Goal: Find specific page/section: Find specific page/section

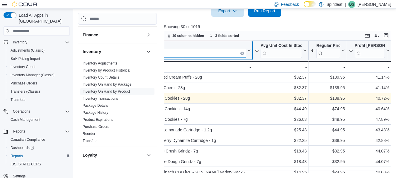
scroll to position [1, 28]
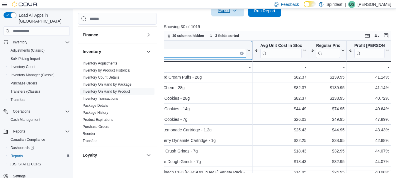
type input "*******"
click at [241, 52] on icon "Clear input" at bounding box center [242, 53] width 2 height 2
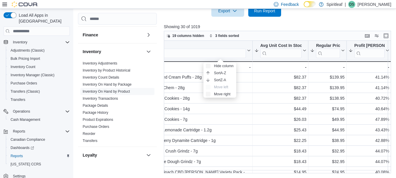
scroll to position [1, 0]
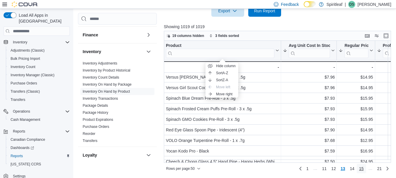
click at [361, 169] on link "15" at bounding box center [361, 168] width 9 height 9
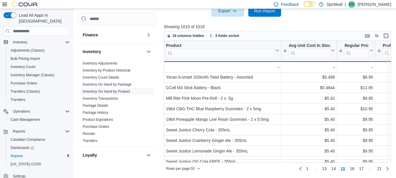
scroll to position [0, 0]
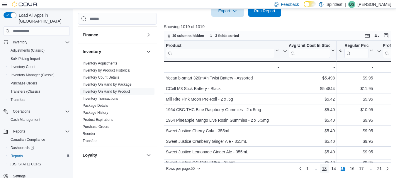
click at [327, 170] on span "13" at bounding box center [324, 169] width 5 height 6
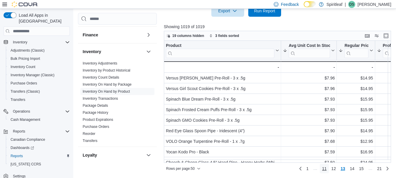
click at [327, 170] on span "11" at bounding box center [324, 169] width 5 height 6
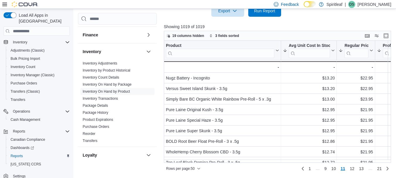
click at [327, 170] on span "9" at bounding box center [326, 169] width 2 height 6
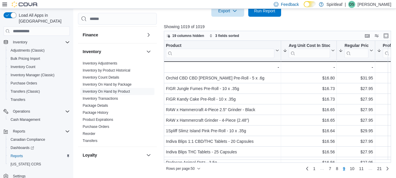
click at [327, 170] on li "…" at bounding box center [322, 169] width 9 height 7
click at [331, 170] on span "7" at bounding box center [330, 169] width 2 height 6
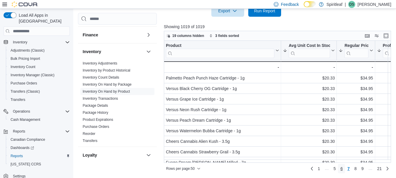
click at [343, 172] on span "6" at bounding box center [341, 168] width 2 height 9
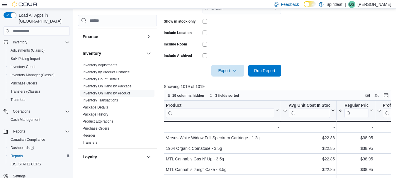
scroll to position [205, 0]
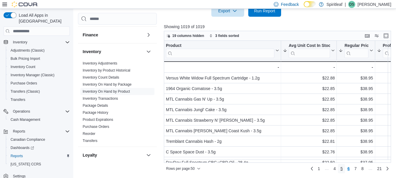
click at [343, 170] on span "5" at bounding box center [341, 169] width 2 height 6
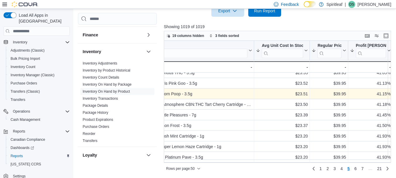
scroll to position [259, 27]
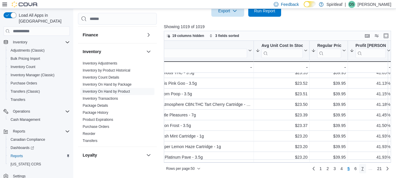
click at [366, 169] on link "7" at bounding box center [362, 168] width 7 height 9
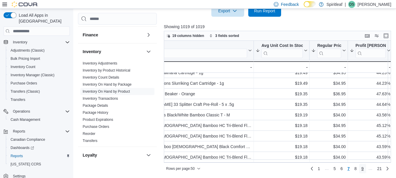
click at [366, 169] on link "9" at bounding box center [362, 168] width 7 height 9
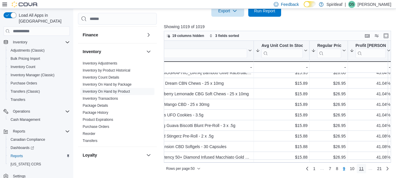
click at [363, 169] on span "11" at bounding box center [361, 169] width 5 height 6
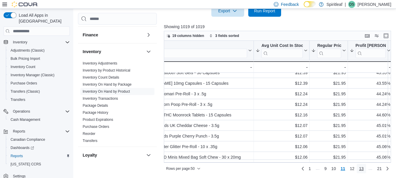
click at [363, 169] on span "13" at bounding box center [361, 169] width 5 height 6
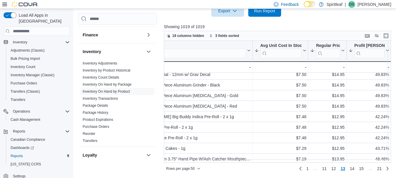
scroll to position [104, 28]
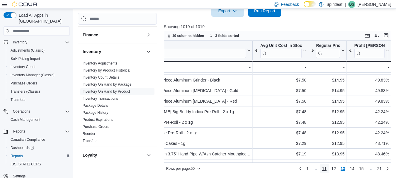
click at [327, 168] on span "11" at bounding box center [324, 169] width 5 height 6
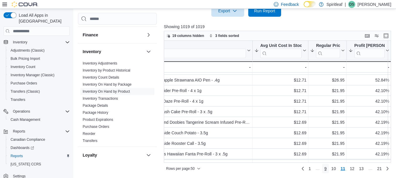
click at [329, 169] on link "9" at bounding box center [325, 168] width 7 height 9
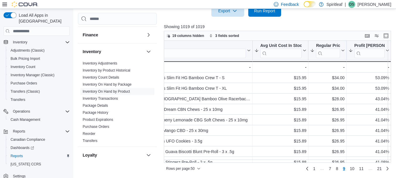
scroll to position [233, 28]
click at [331, 170] on span "7" at bounding box center [330, 169] width 2 height 6
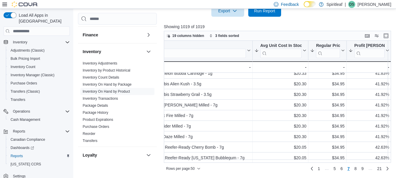
scroll to position [57, 28]
click at [343, 171] on span "6" at bounding box center [341, 169] width 2 height 6
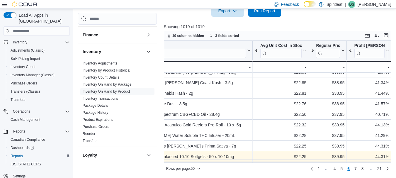
scroll to position [48, 28]
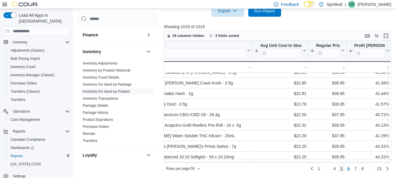
click at [343, 170] on span "5" at bounding box center [341, 169] width 2 height 6
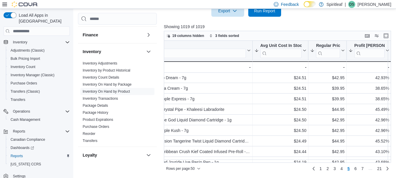
scroll to position [0, 28]
click at [343, 170] on span "4" at bounding box center [341, 169] width 2 height 6
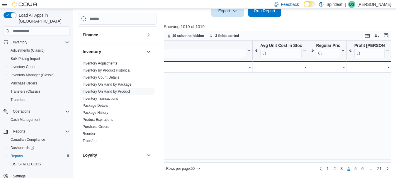
scroll to position [318, 28]
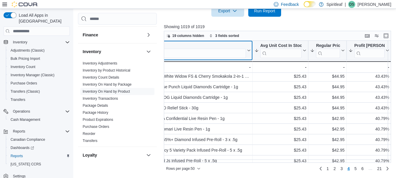
click at [183, 56] on input "search" at bounding box center [192, 53] width 109 height 9
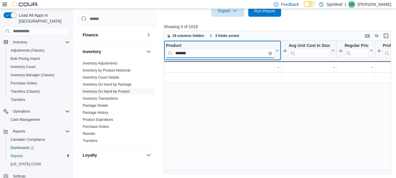
scroll to position [0, 0]
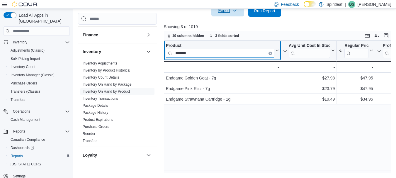
type input "*******"
click at [271, 54] on icon "Clear input" at bounding box center [271, 53] width 2 height 2
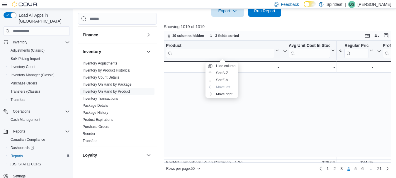
scroll to position [98, 0]
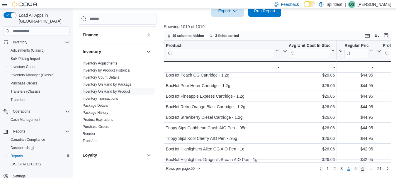
click at [364, 168] on span "6" at bounding box center [363, 169] width 2 height 6
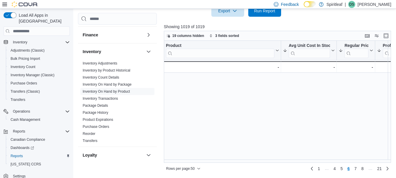
scroll to position [441, 0]
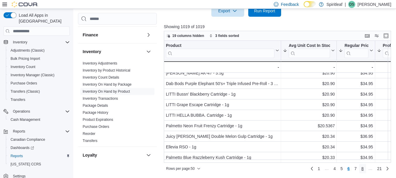
click at [364, 168] on span "8" at bounding box center [363, 169] width 2 height 6
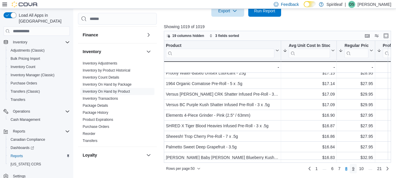
click at [355, 170] on span "9" at bounding box center [353, 169] width 2 height 6
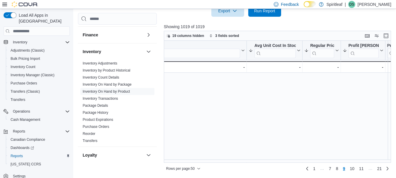
scroll to position [441, 34]
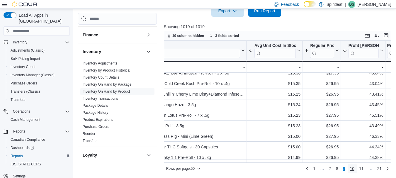
click at [355, 171] on span "10" at bounding box center [352, 169] width 5 height 6
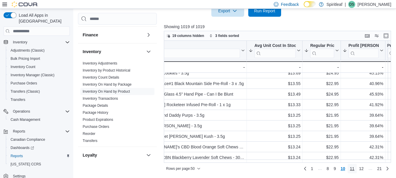
click at [355, 170] on span "11" at bounding box center [352, 169] width 5 height 6
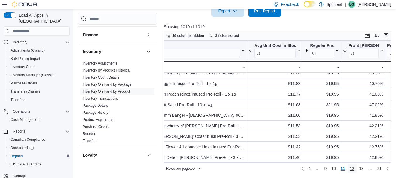
click at [355, 170] on span "12" at bounding box center [352, 169] width 5 height 6
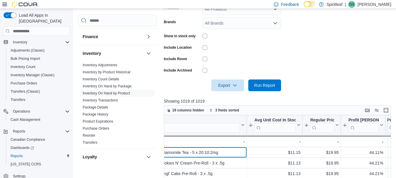
scroll to position [205, 0]
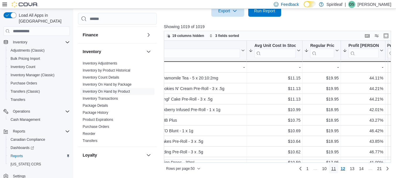
click at [336, 169] on span "11" at bounding box center [333, 169] width 5 height 6
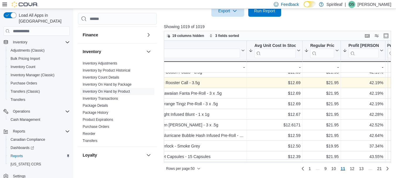
scroll to position [155, 34]
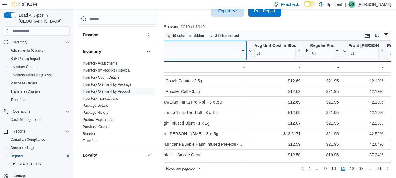
click at [202, 53] on input "search" at bounding box center [186, 53] width 109 height 9
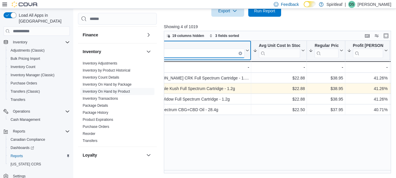
scroll to position [0, 30]
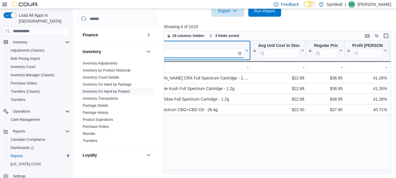
type input "*********"
click at [240, 52] on icon "Clear input" at bounding box center [240, 53] width 2 height 2
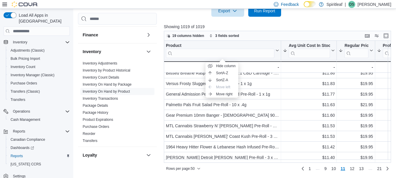
scroll to position [441, 0]
click at [355, 170] on span "12" at bounding box center [352, 169] width 5 height 6
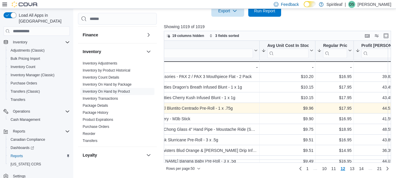
scroll to position [149, 22]
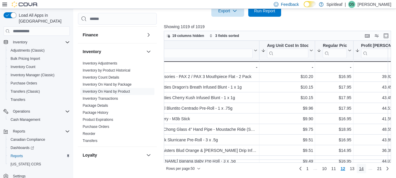
click at [364, 168] on span "14" at bounding box center [361, 169] width 5 height 6
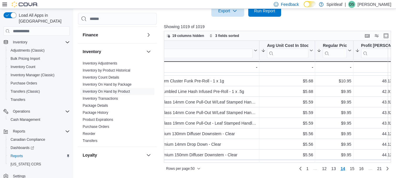
scroll to position [441, 22]
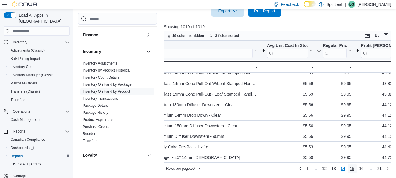
click at [357, 168] on link "15" at bounding box center [352, 168] width 9 height 9
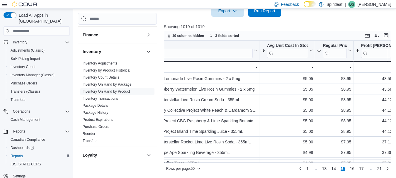
scroll to position [168, 22]
